Goal: Information Seeking & Learning: Learn about a topic

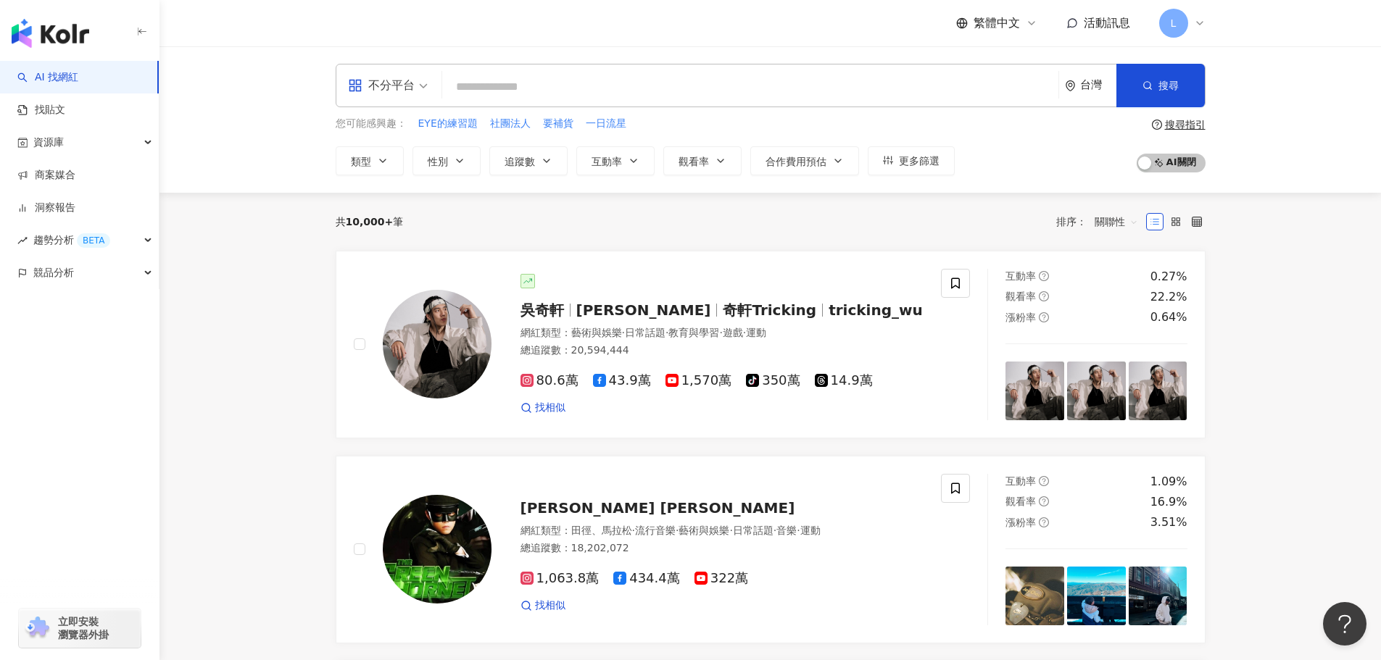
click at [540, 78] on input "search" at bounding box center [750, 87] width 605 height 28
type input "**********"
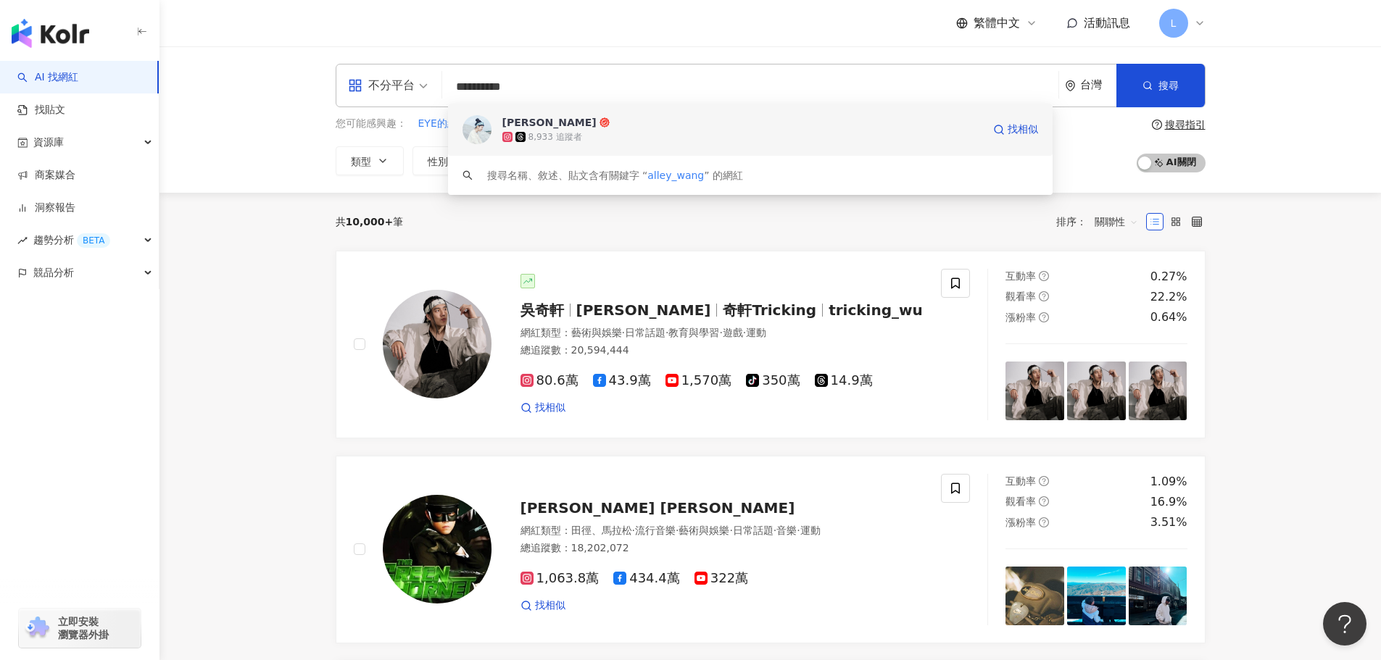
click at [549, 114] on div "[PERSON_NAME]8,933 追蹤者 找相似" at bounding box center [750, 130] width 605 height 52
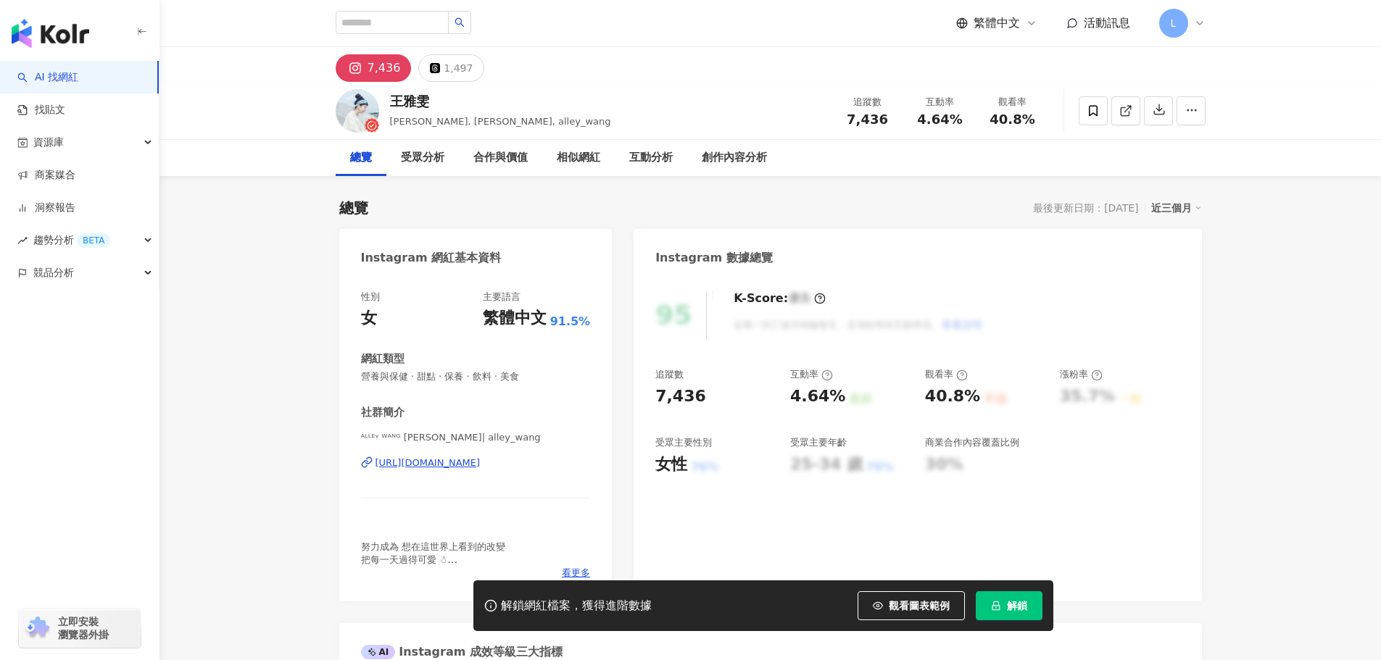
click at [1020, 606] on span "解鎖" at bounding box center [1017, 606] width 20 height 12
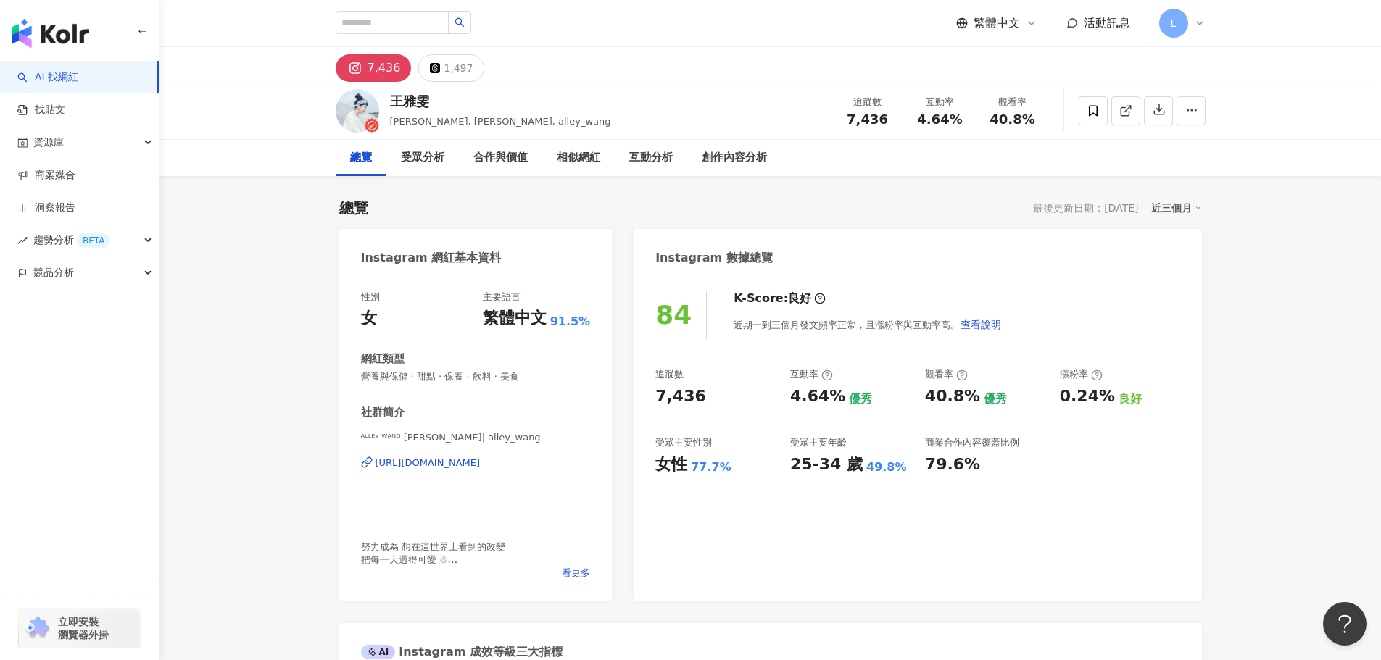
click at [1012, 59] on div "7,436 1,497" at bounding box center [771, 64] width 928 height 35
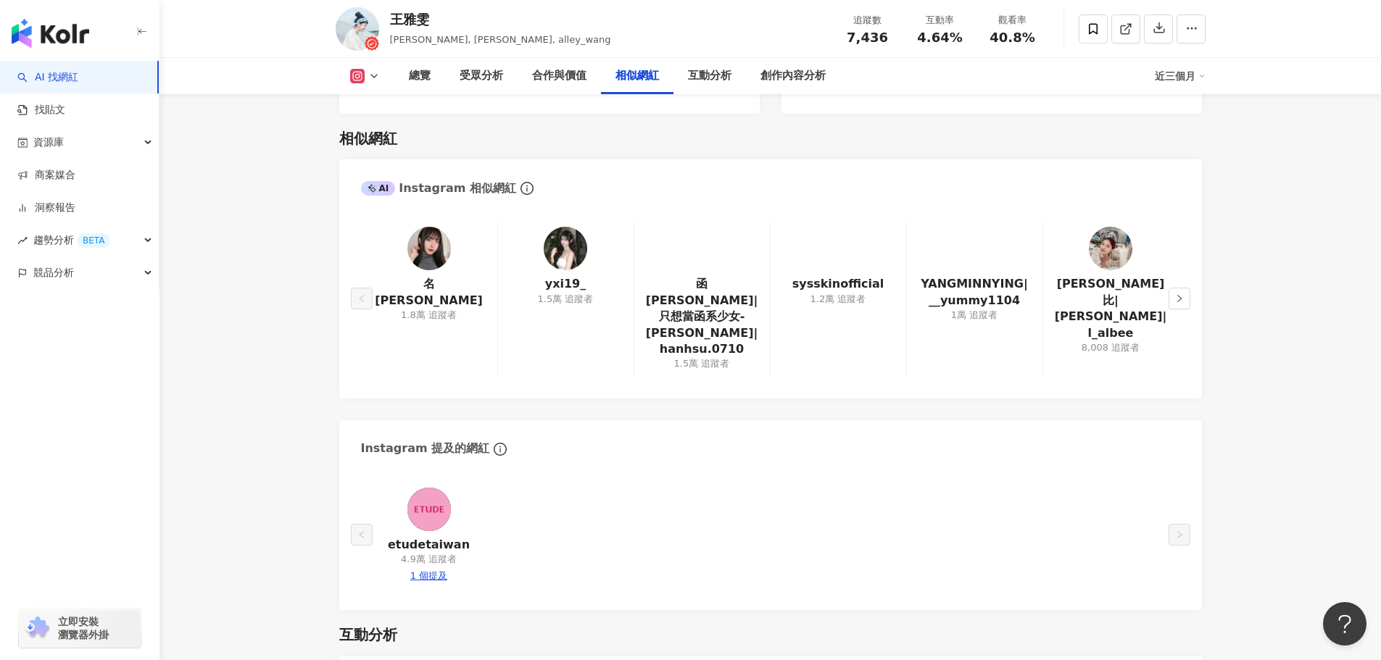
scroll to position [2392, 0]
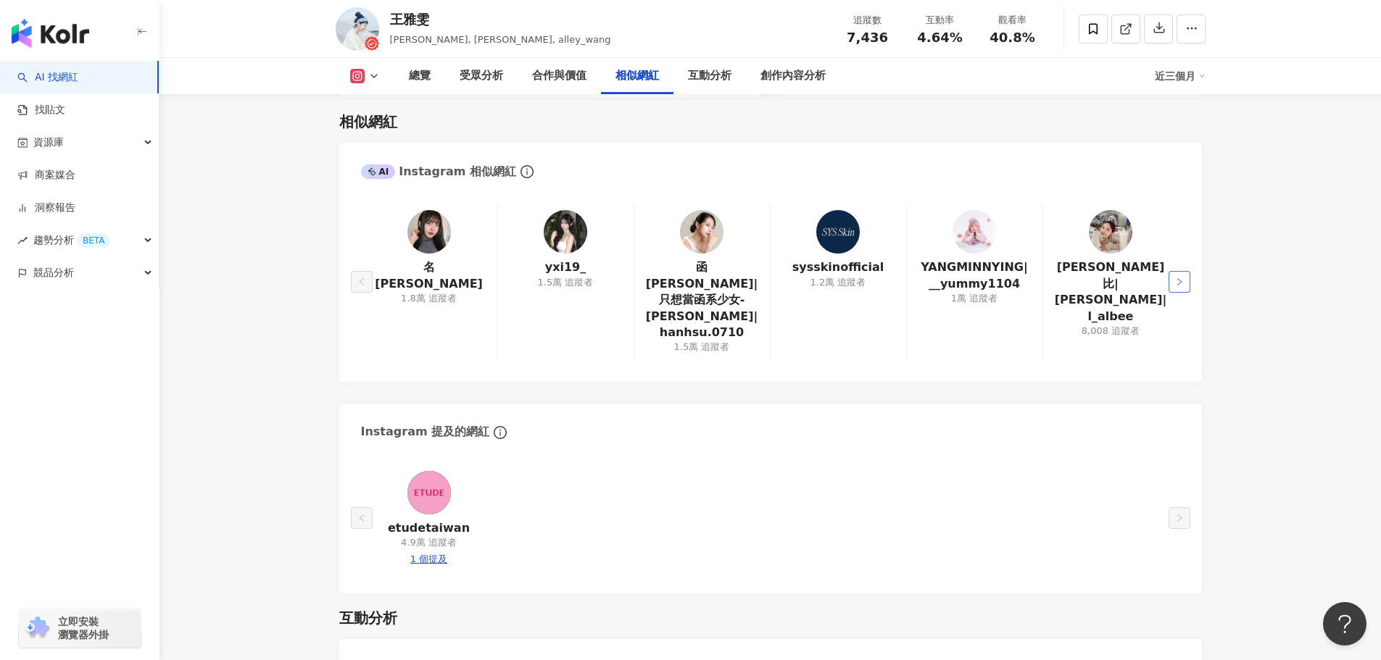
click at [1177, 278] on icon "right" at bounding box center [1179, 281] width 4 height 7
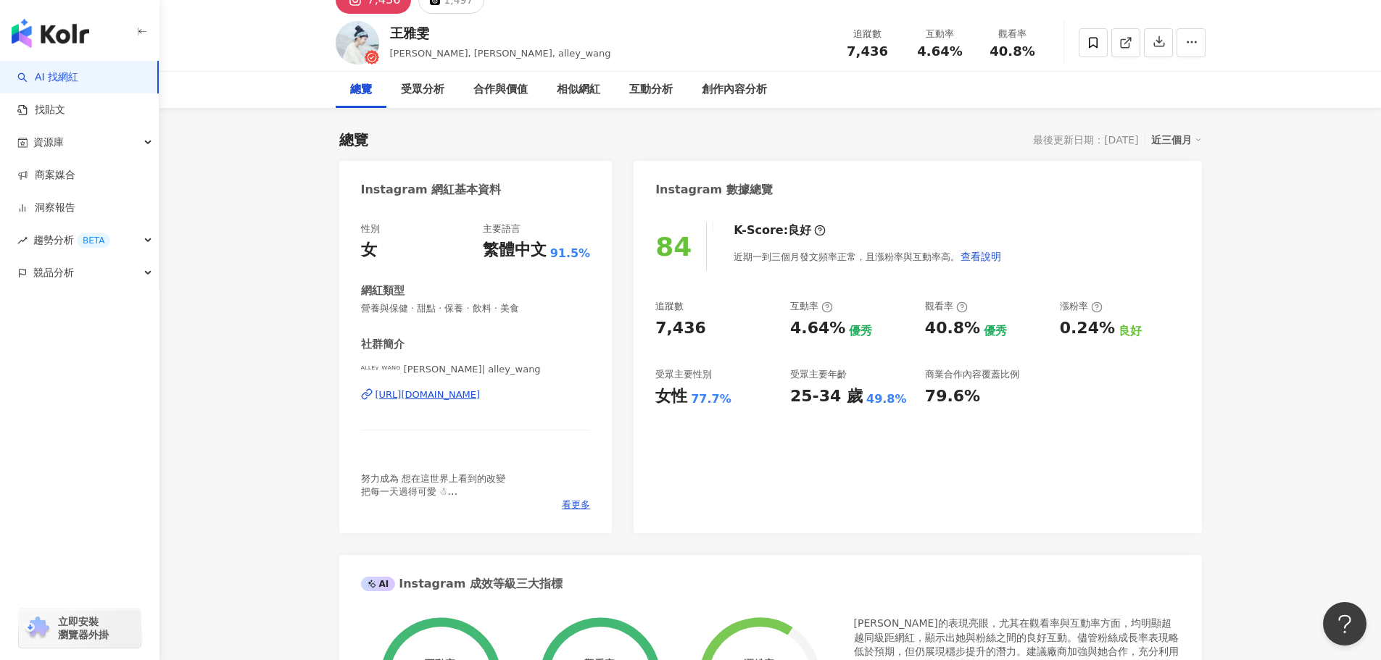
scroll to position [0, 0]
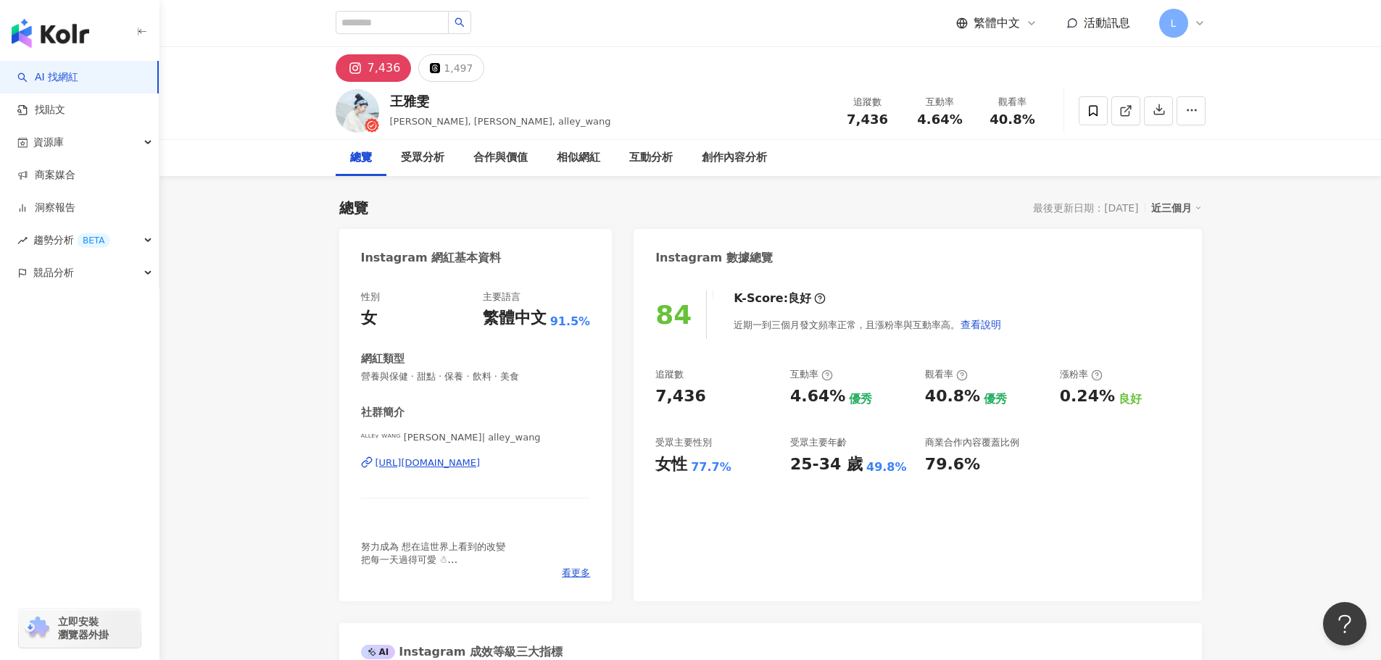
drag, startPoint x: 857, startPoint y: 329, endPoint x: 857, endPoint y: 318, distance: 10.9
click at [857, 329] on div "近期一到三個月發文頻率正常，且漲粉率與互動率高。 查看說明" at bounding box center [868, 324] width 268 height 29
